Goal: Find contact information: Obtain details needed to contact an individual or organization

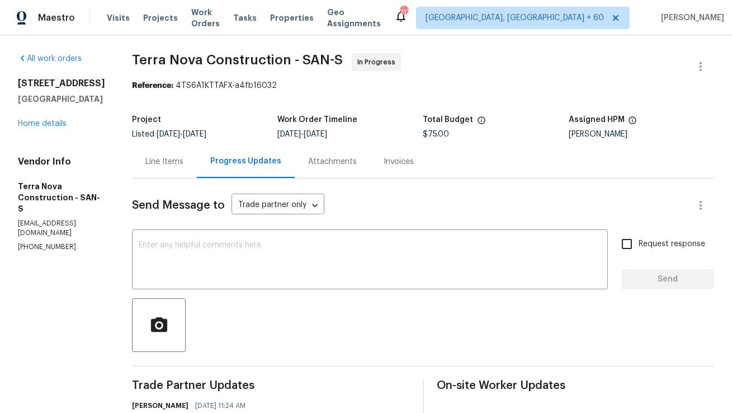
click at [75, 242] on p "[PHONE_NUMBER]" at bounding box center [61, 247] width 87 height 10
click at [64, 242] on p "[PHONE_NUMBER]" at bounding box center [61, 247] width 87 height 10
copy p "[PHONE_NUMBER]"
